Goal: Transaction & Acquisition: Purchase product/service

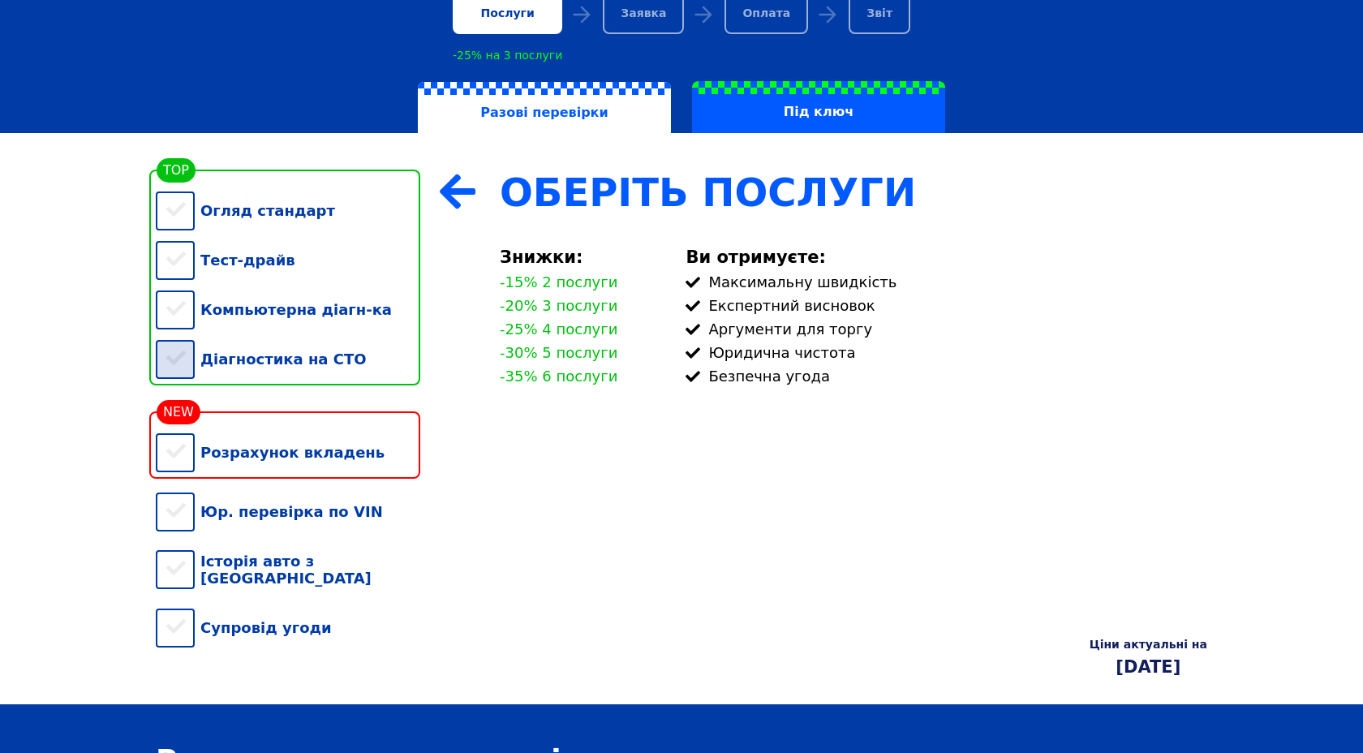
click at [182, 356] on div "Діагностика на СТО" at bounding box center [288, 358] width 264 height 49
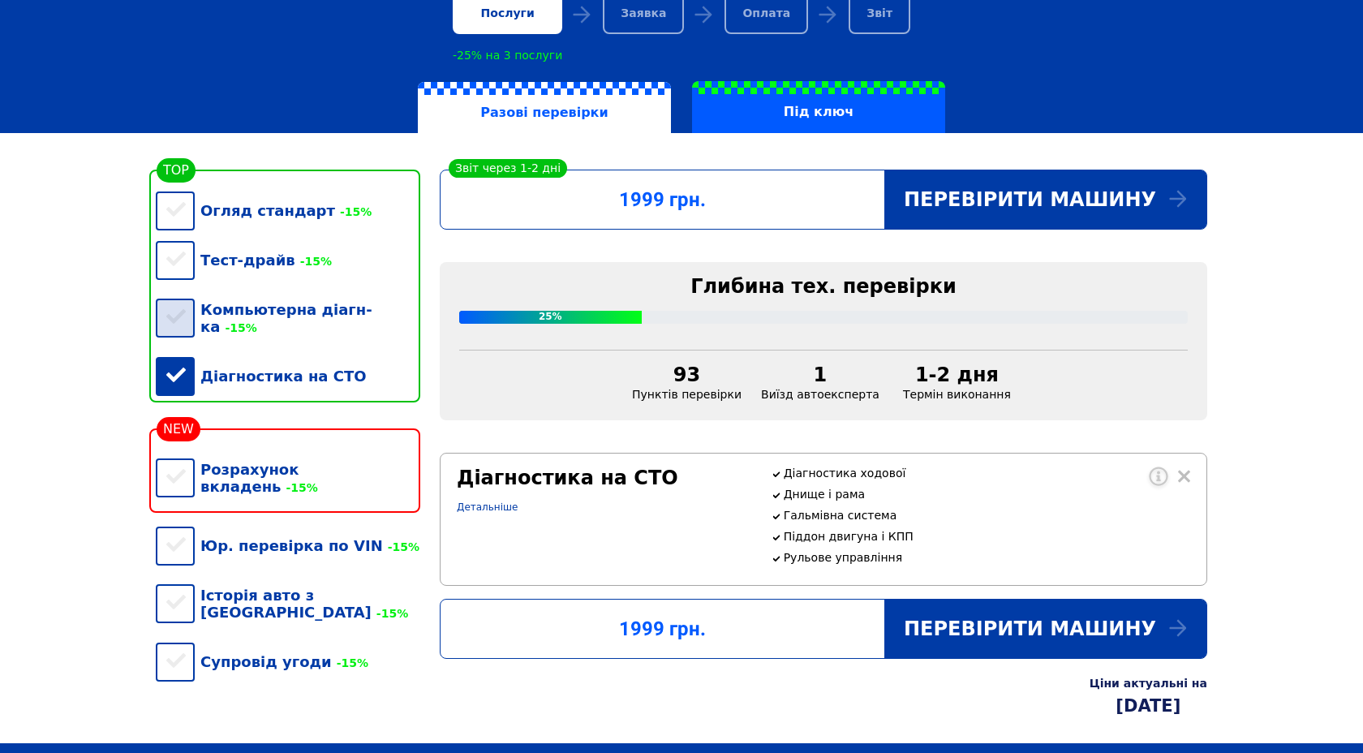
click at [175, 320] on div "Компьютерна діагн-ка -15%" at bounding box center [288, 318] width 264 height 67
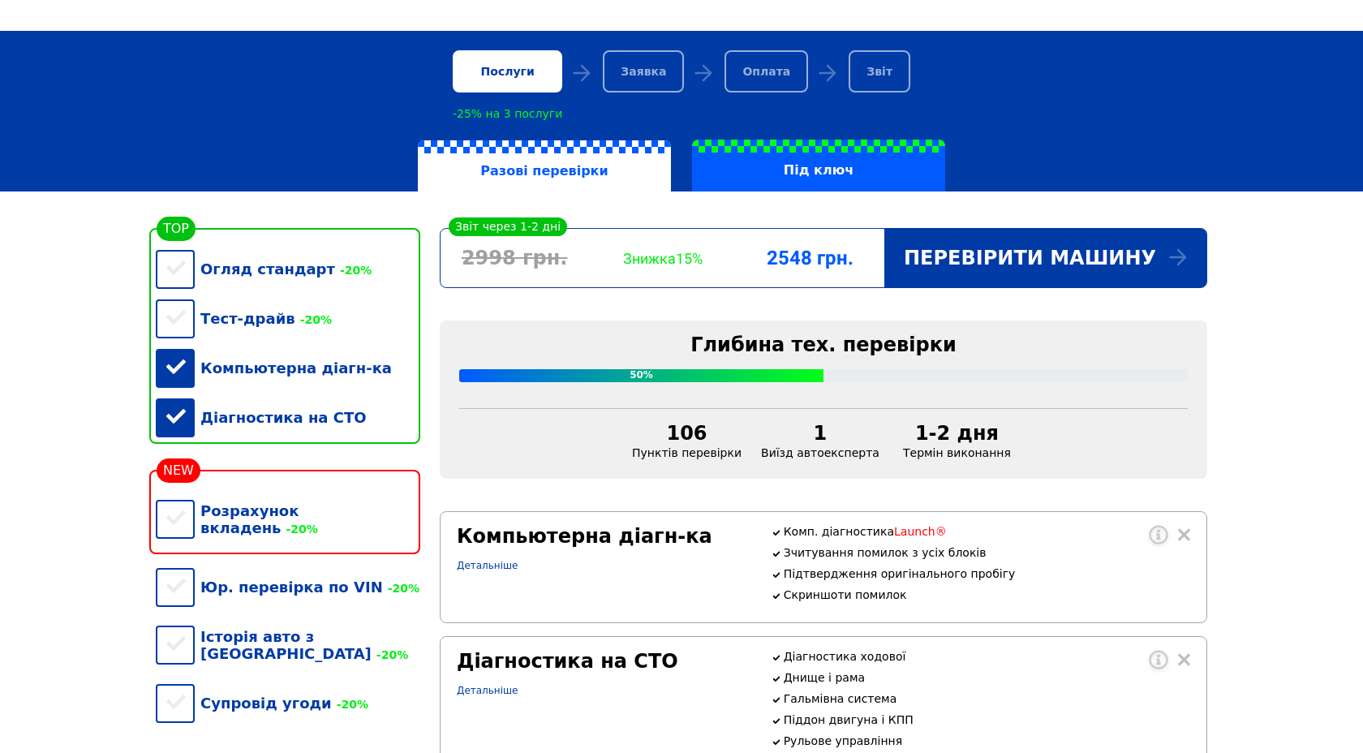
scroll to position [66, 0]
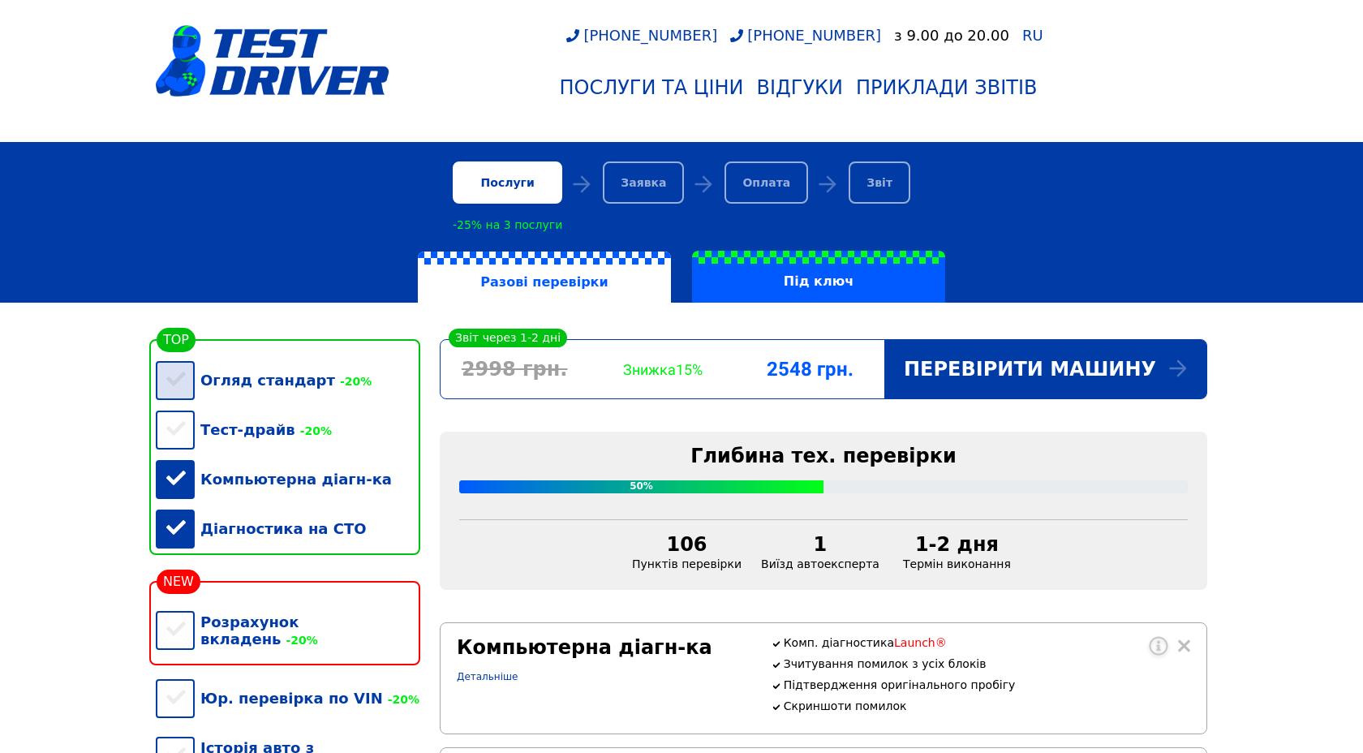
click at [186, 383] on div "Огляд стандарт -20%" at bounding box center [288, 379] width 264 height 49
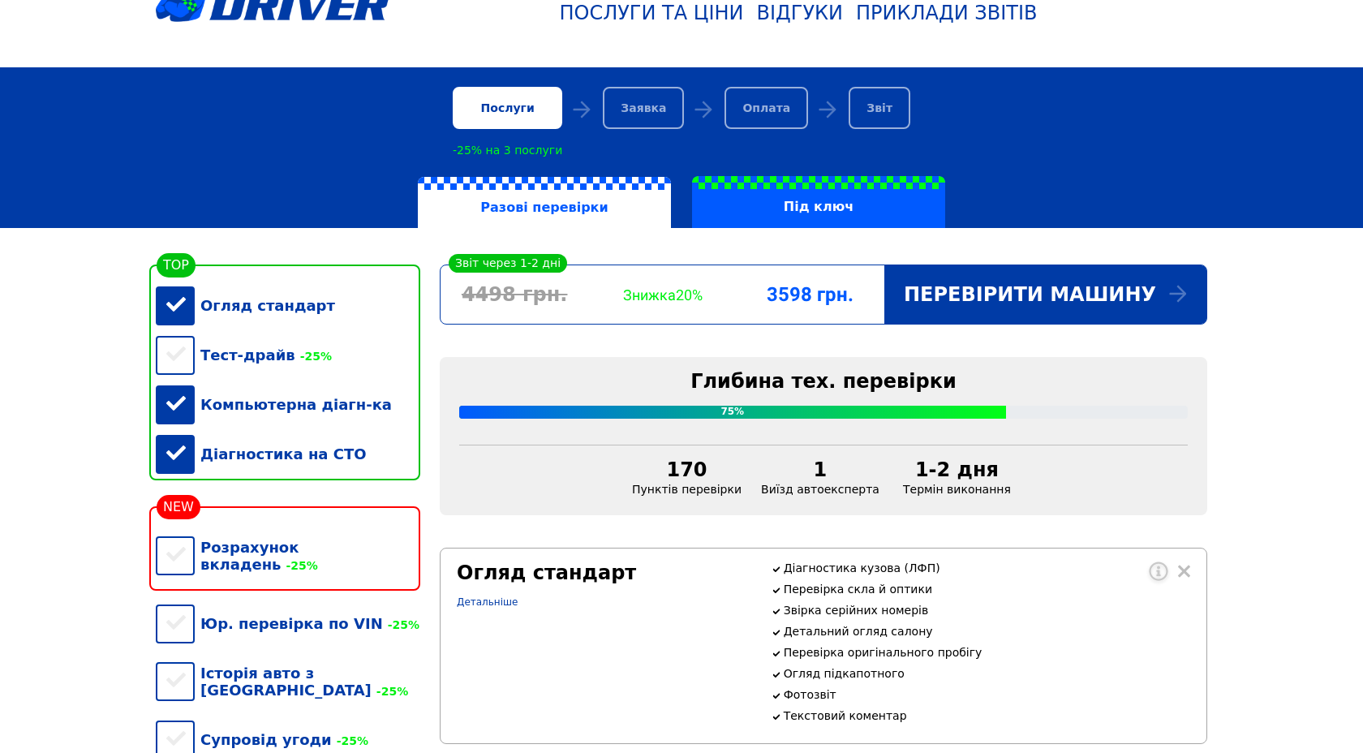
scroll to position [130, 0]
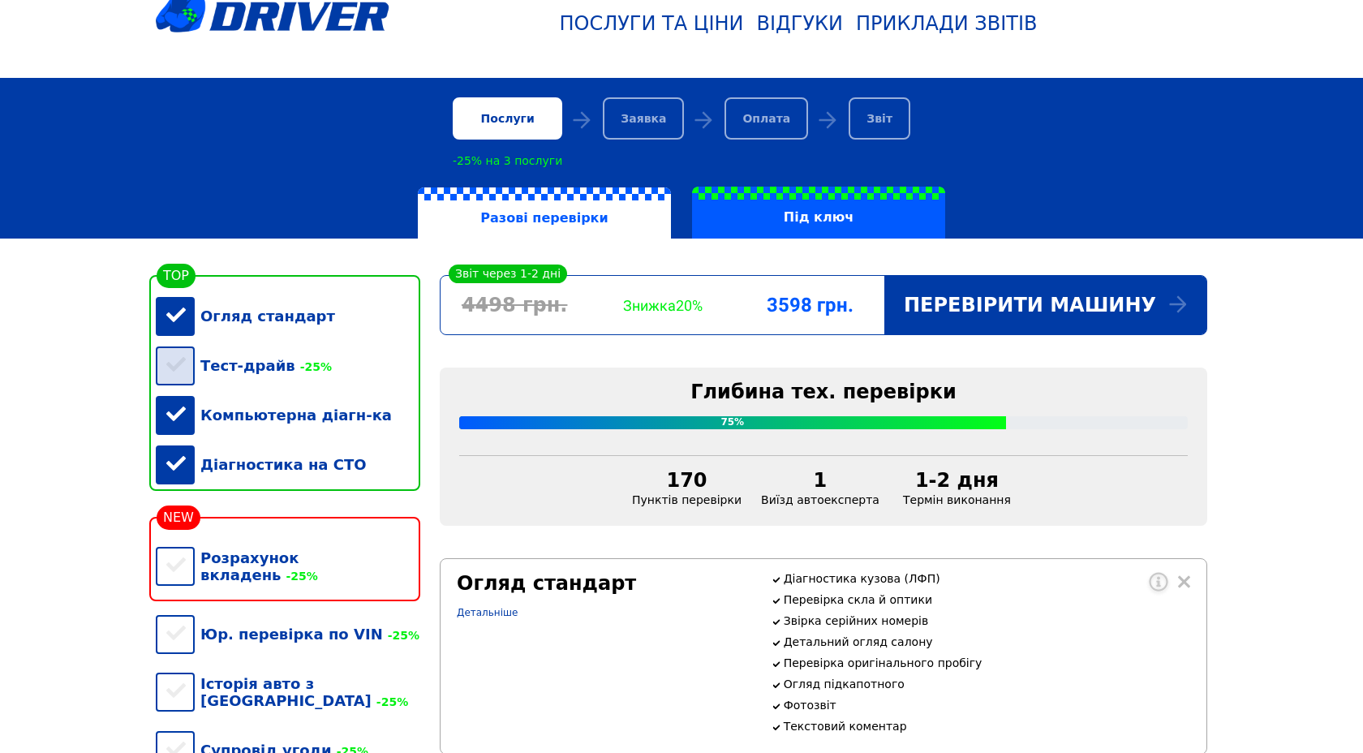
click at [178, 368] on div "Тест-драйв -25%" at bounding box center [288, 365] width 264 height 49
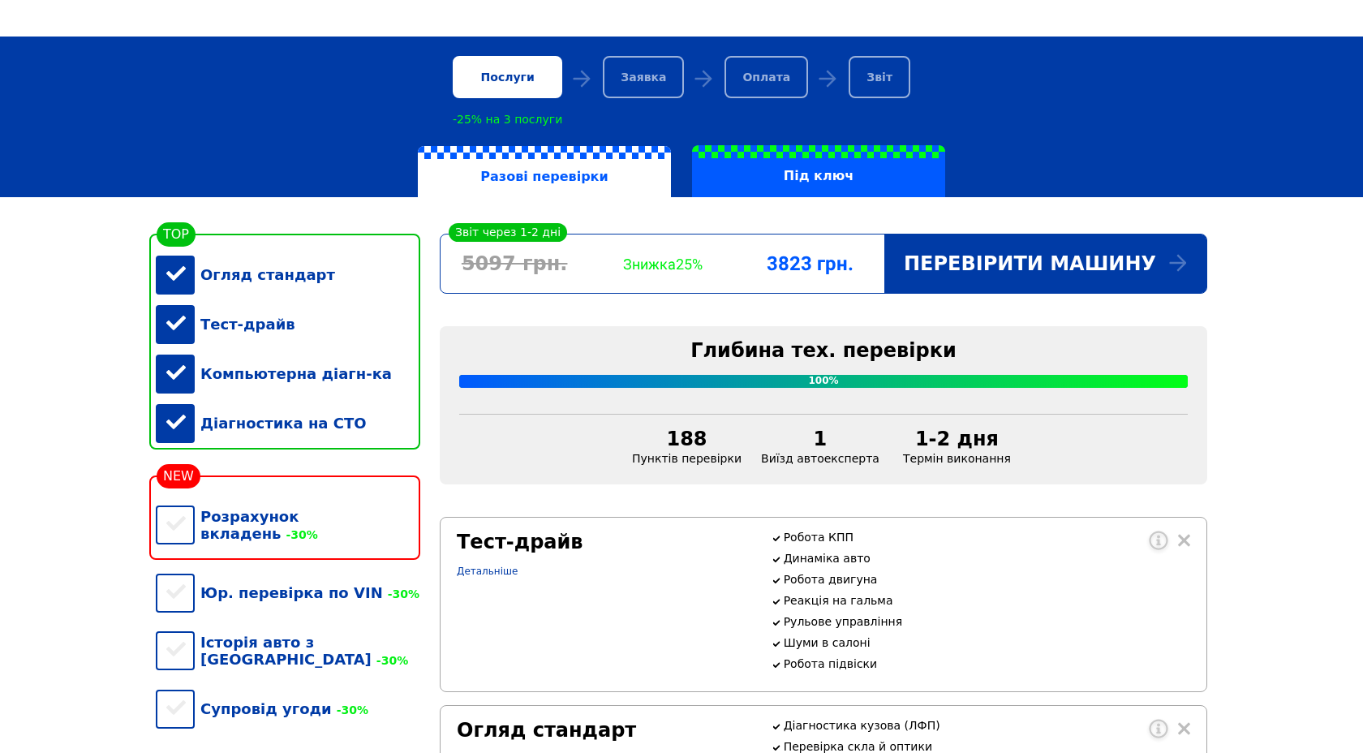
scroll to position [168, 0]
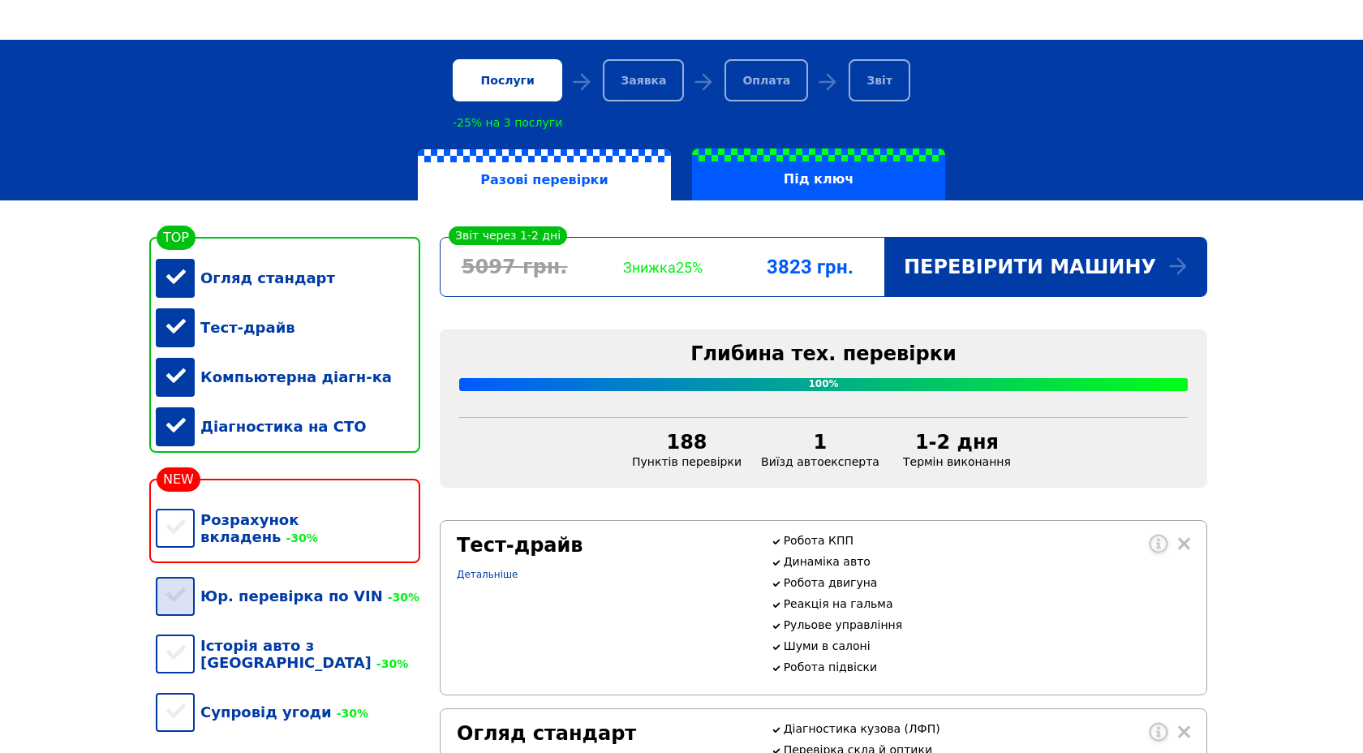
click at [160, 582] on div "Юр. перевірка по VIN -30%" at bounding box center [288, 595] width 264 height 49
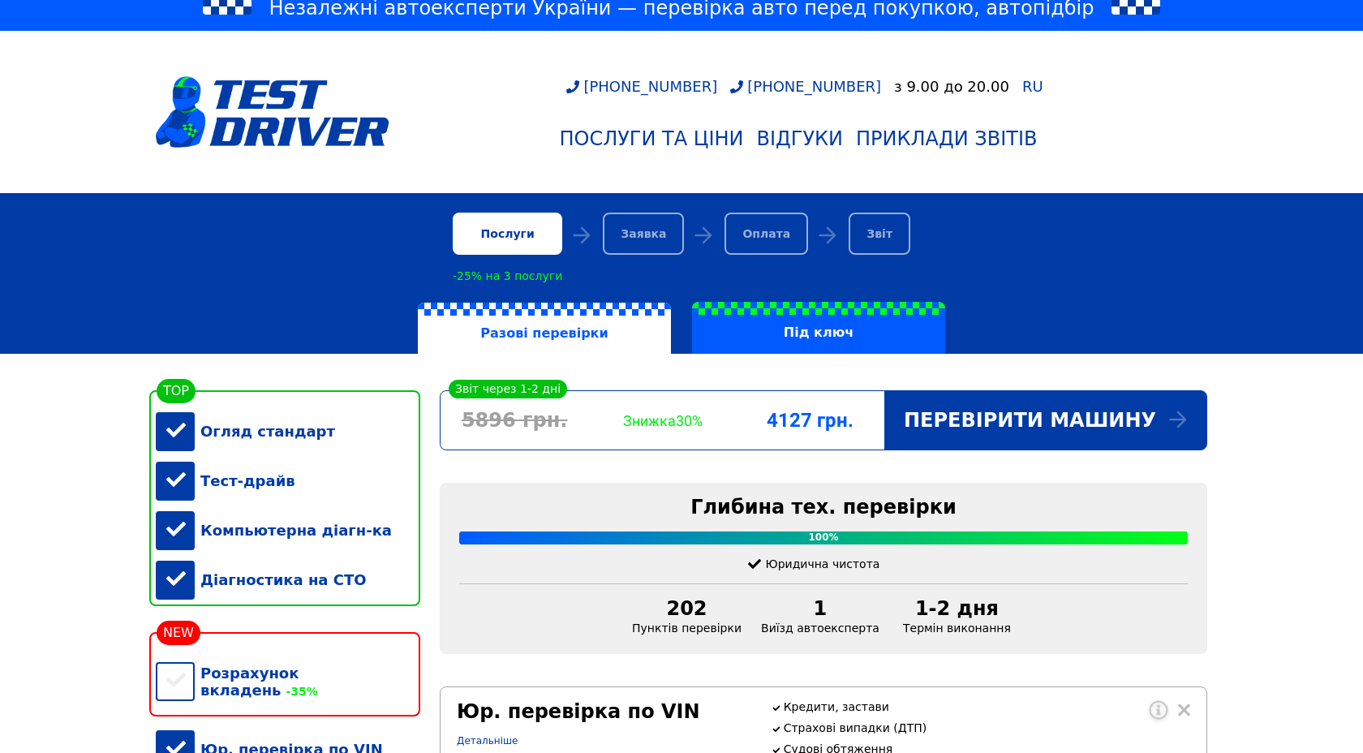
scroll to position [0, 0]
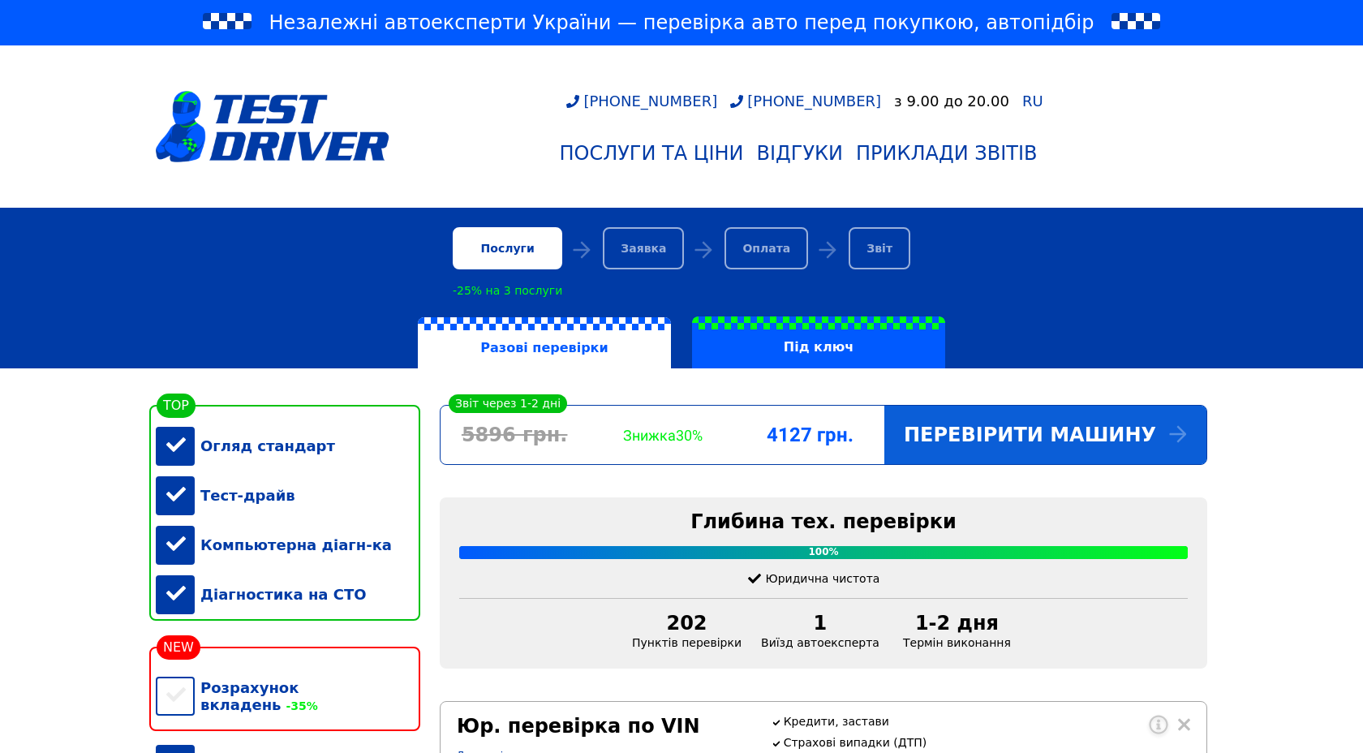
click at [974, 432] on div "Перевірити машину" at bounding box center [1045, 435] width 322 height 58
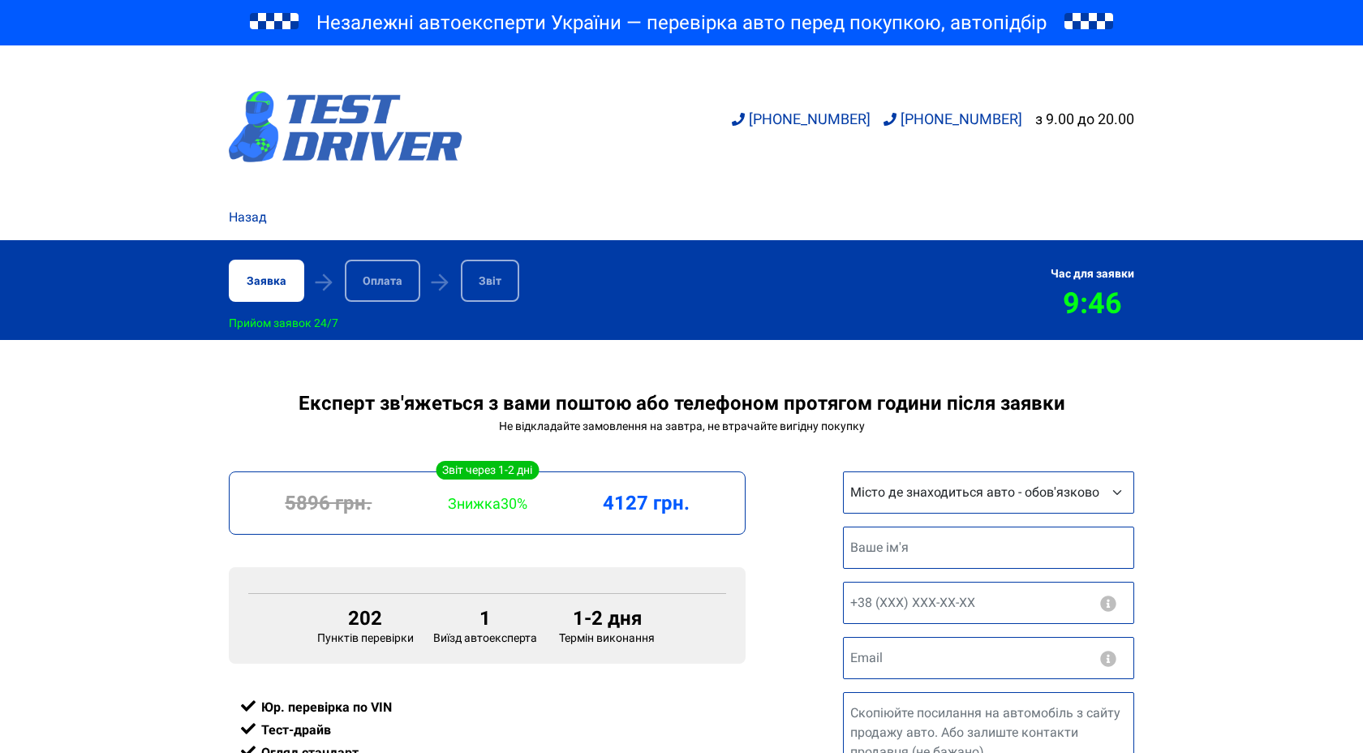
click at [278, 146] on img at bounding box center [346, 126] width 234 height 71
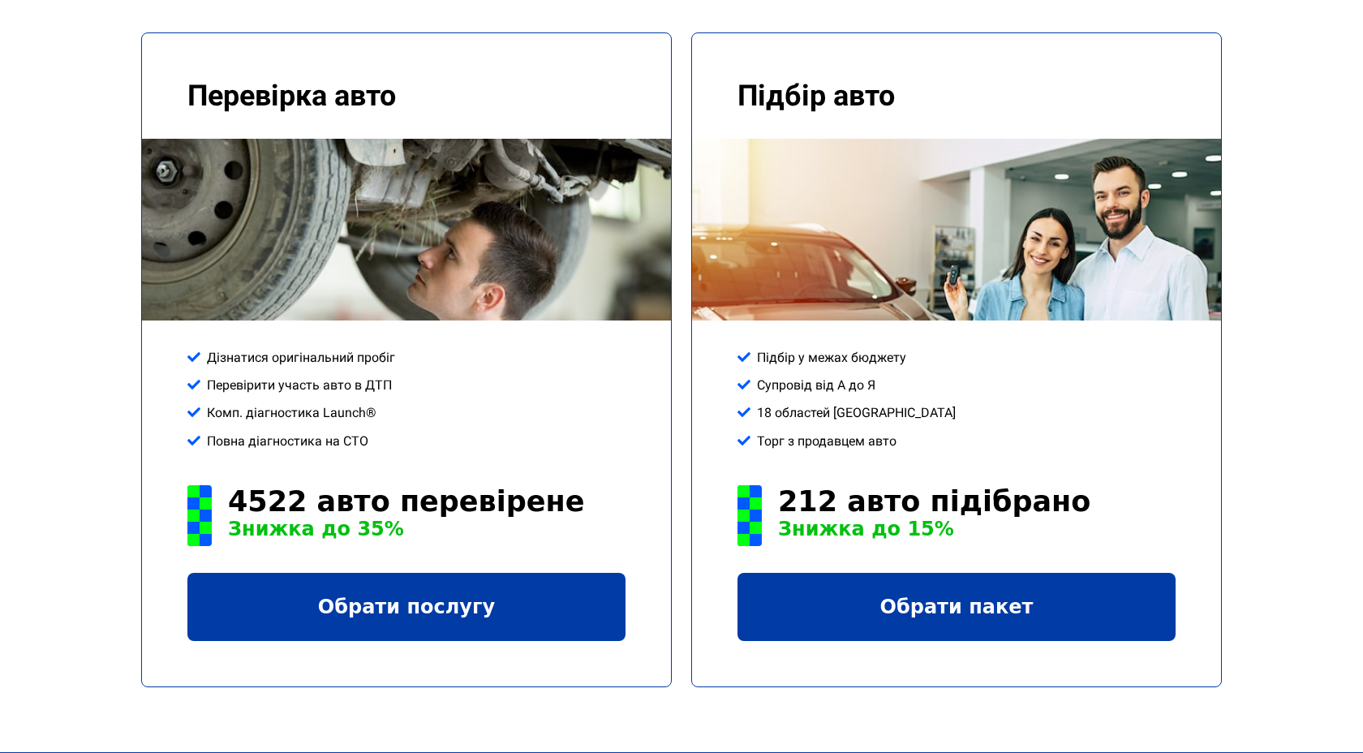
scroll to position [2266, 0]
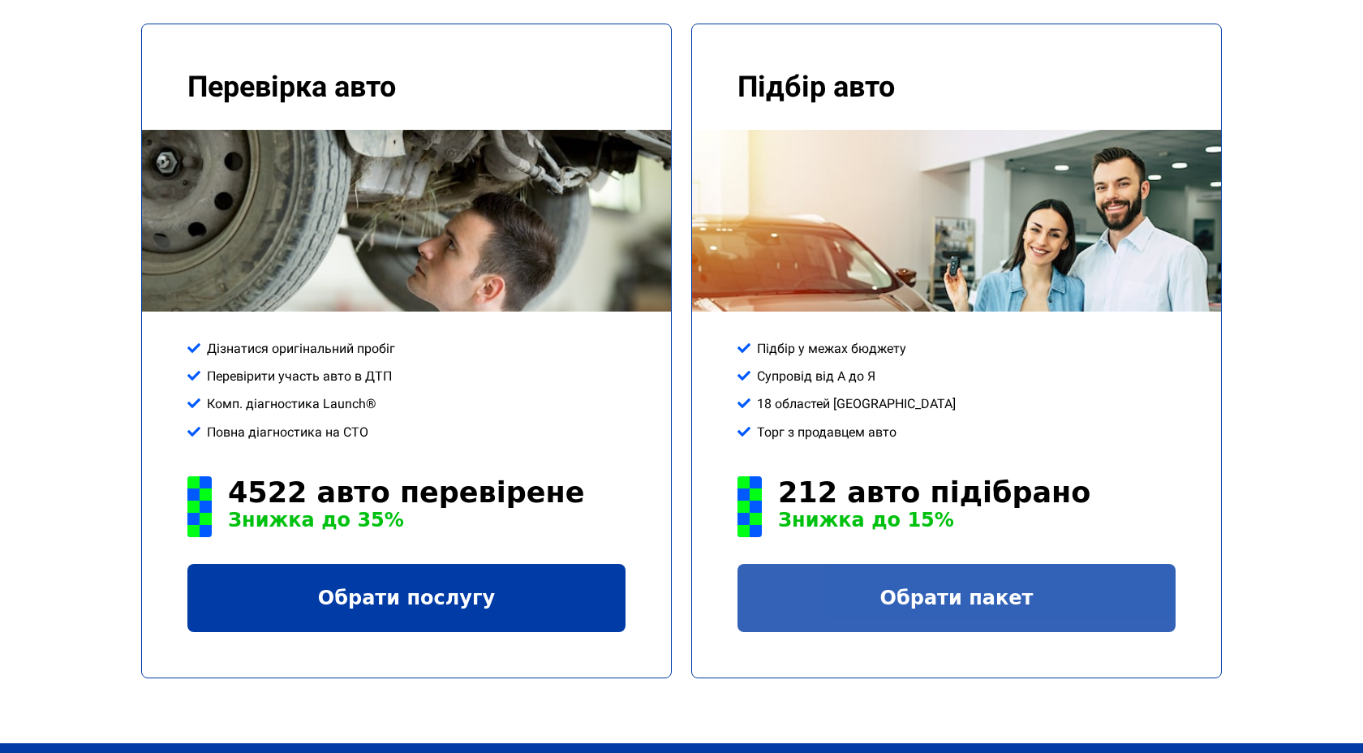
click at [881, 564] on link "Обрати пакет" at bounding box center [956, 598] width 438 height 68
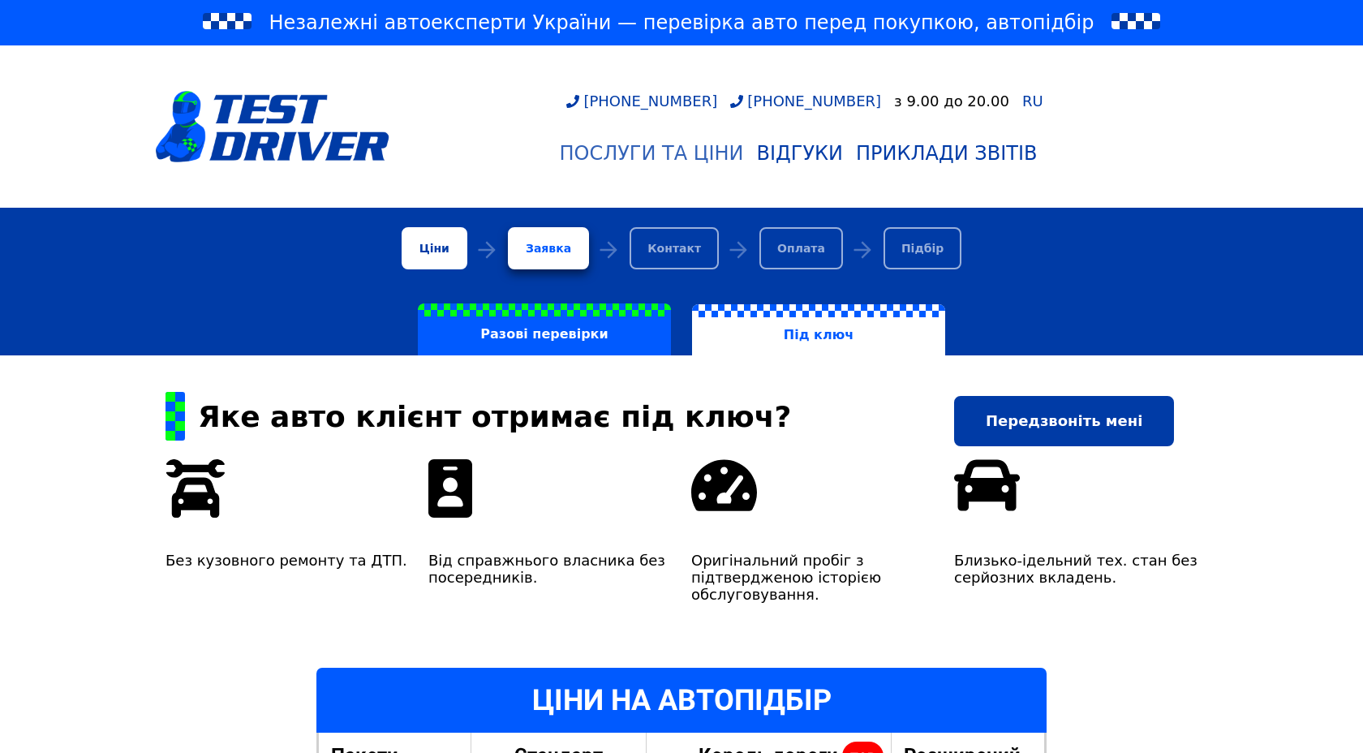
click at [705, 159] on div "Послуги та Ціни" at bounding box center [651, 153] width 184 height 23
